Goal: Check status: Check status

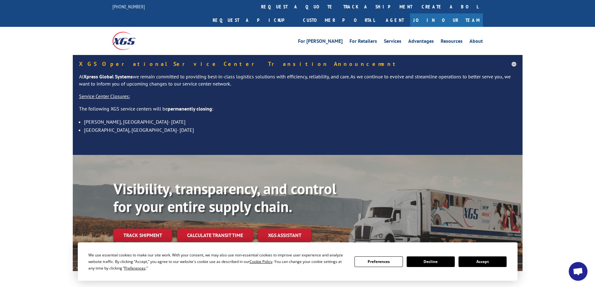
click at [478, 258] on button "Accept" at bounding box center [482, 261] width 48 height 11
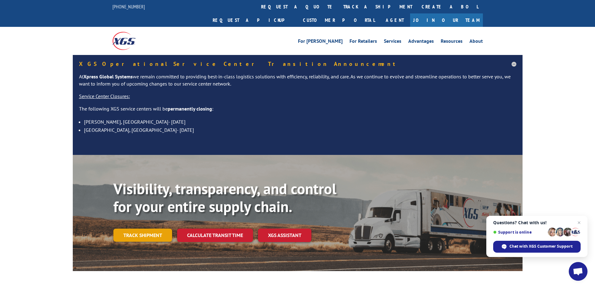
click at [142, 229] on link "Track shipment" at bounding box center [142, 235] width 59 height 13
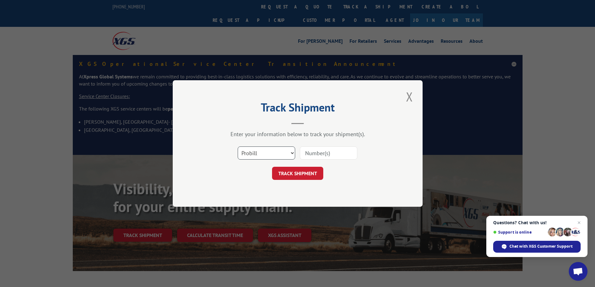
click at [268, 158] on select "Select category... Probill BOL PO" at bounding box center [266, 152] width 57 height 13
select select "bol"
click at [238, 146] on select "Select category... Probill BOL PO" at bounding box center [266, 152] width 57 height 13
click at [327, 155] on input at bounding box center [328, 152] width 57 height 13
paste input "5966597"
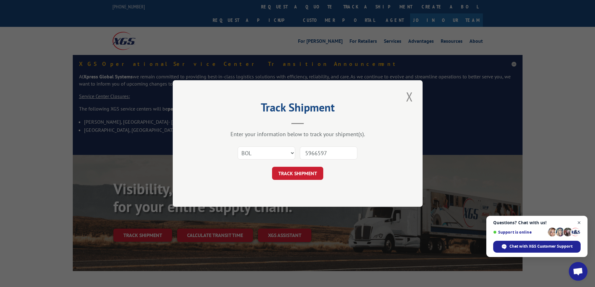
type input "5966597"
click at [579, 223] on span "Open chat" at bounding box center [579, 223] width 8 height 8
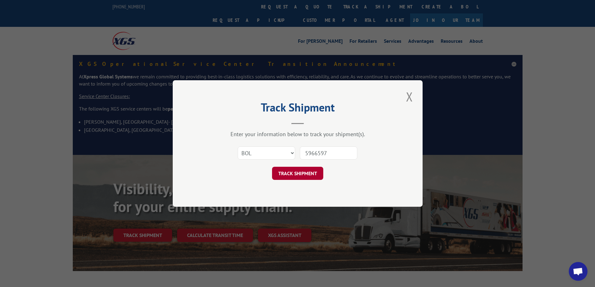
click at [293, 168] on button "TRACK SHIPMENT" at bounding box center [297, 173] width 51 height 13
